Goal: Information Seeking & Learning: Learn about a topic

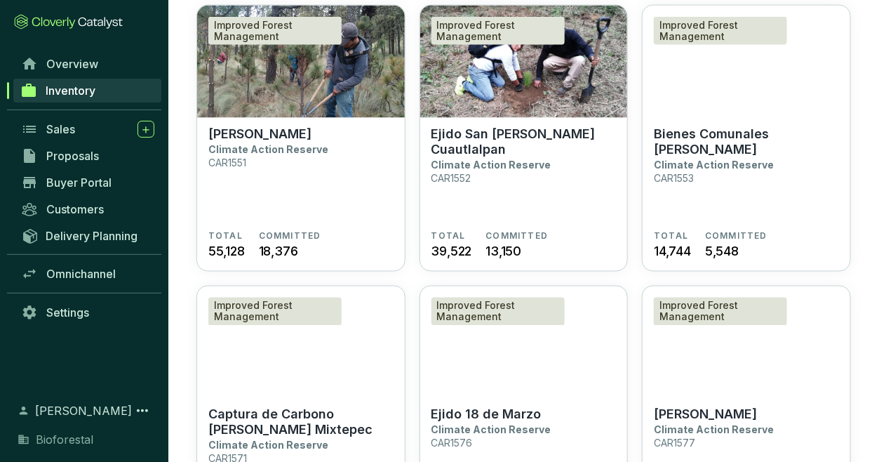
scroll to position [2676, 0]
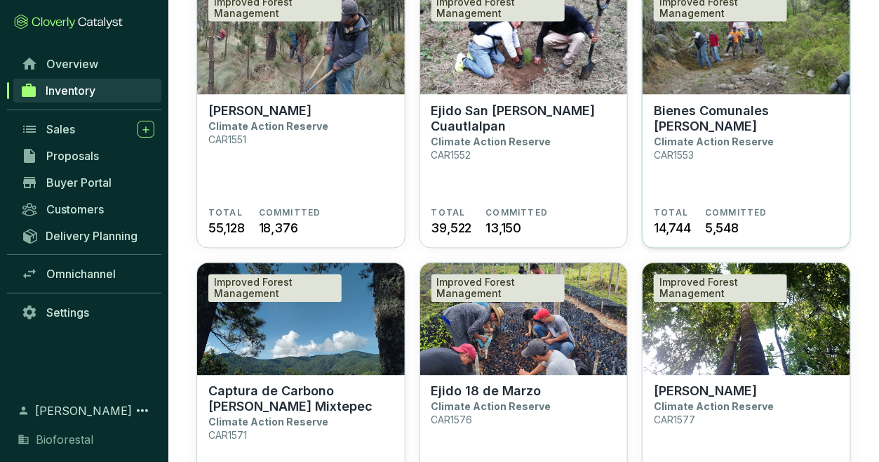
click at [684, 166] on section "Bienes Comunales Santiago Cuautenco Climate Action Reserve CAR1553" at bounding box center [746, 155] width 185 height 105
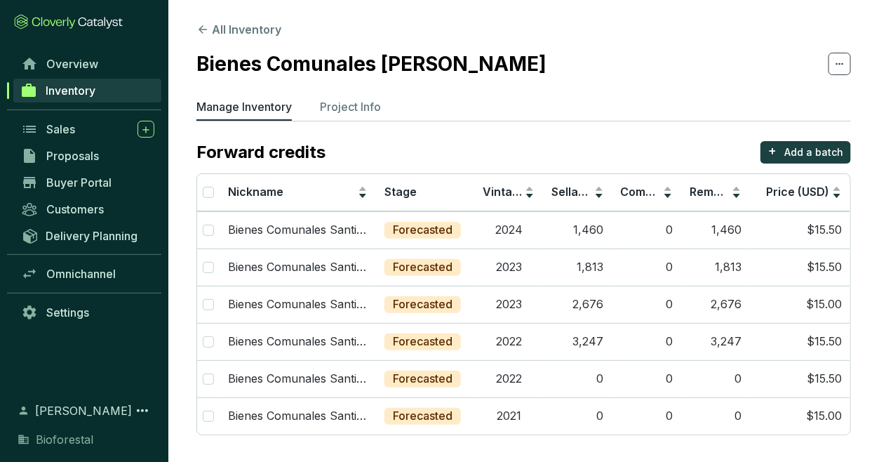
click at [684, 166] on section "Forward credits + Add a batch Nickname Stage Vintage Sellable Committed Remaini…" at bounding box center [524, 288] width 655 height 294
click at [333, 107] on p "Project Info" at bounding box center [350, 106] width 61 height 17
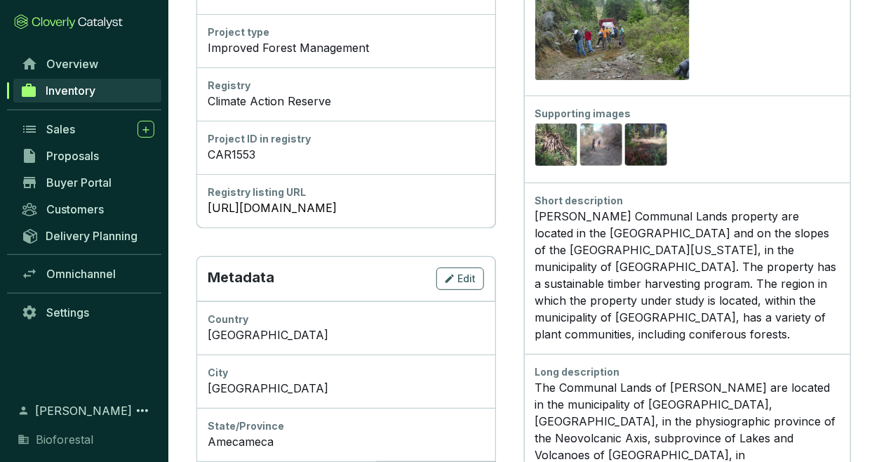
scroll to position [267, 0]
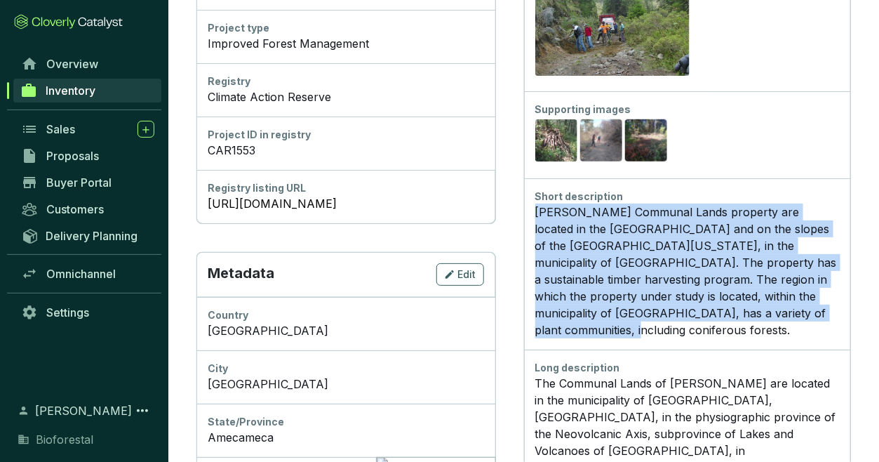
drag, startPoint x: 786, startPoint y: 330, endPoint x: 560, endPoint y: 218, distance: 252.0
click at [560, 218] on div "Short description Santiago Cuautenco Communal Lands property are located in the…" at bounding box center [687, 263] width 327 height 171
copy div "Santiago Cuautenco Communal Lands property are located in the State of Mexico a…"
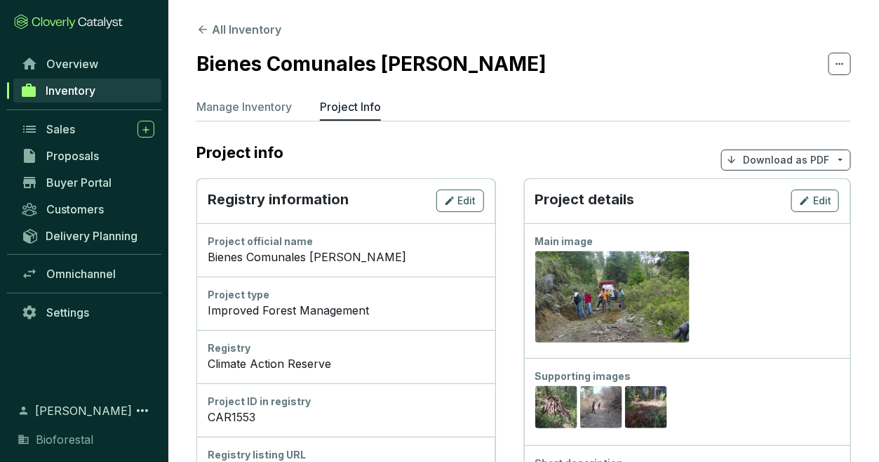
drag, startPoint x: 387, startPoint y: 66, endPoint x: 572, endPoint y: 72, distance: 185.4
click at [547, 72] on h2 "Bienes Comunales [PERSON_NAME]" at bounding box center [372, 63] width 350 height 29
drag, startPoint x: 572, startPoint y: 72, endPoint x: 383, endPoint y: 71, distance: 189.5
click at [383, 71] on h2 "Bienes Comunales [PERSON_NAME]" at bounding box center [372, 63] width 350 height 29
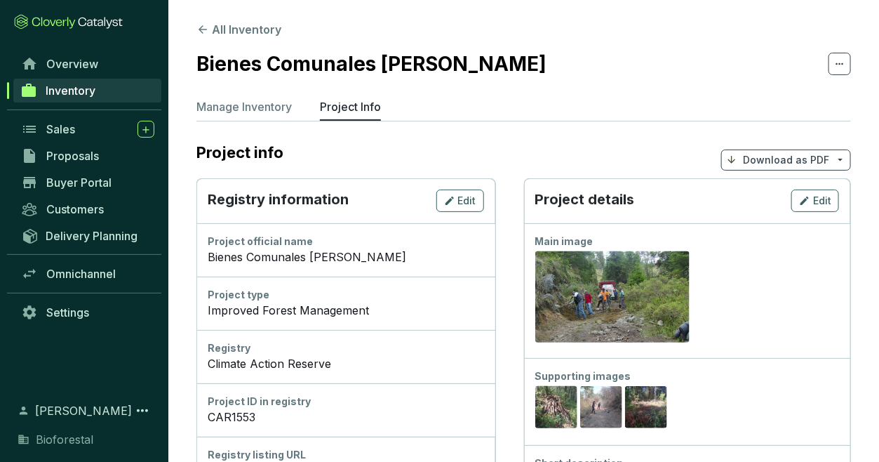
copy h2 "Santiago Cuautenco"
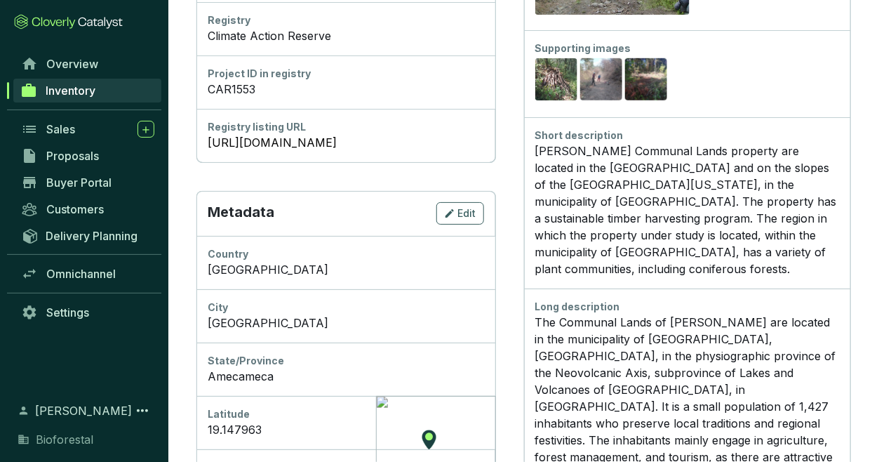
scroll to position [484, 0]
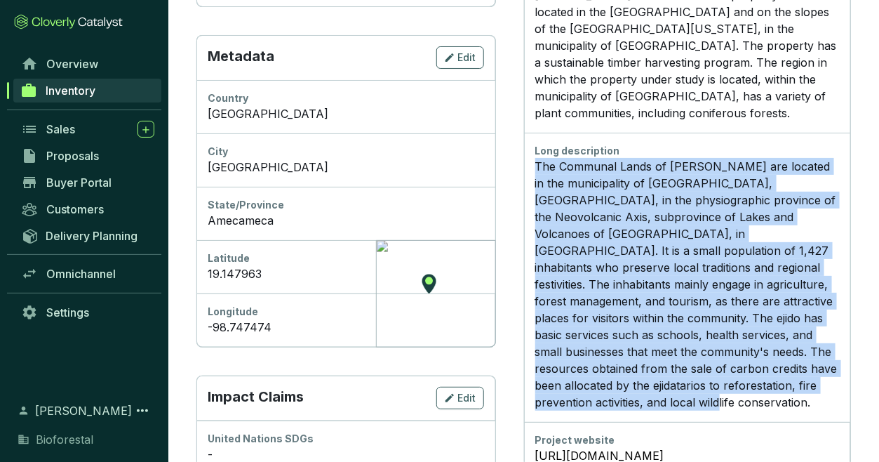
drag, startPoint x: 780, startPoint y: 415, endPoint x: 561, endPoint y: 159, distance: 336.6
click at [561, 159] on div "Long description The Communal Lands of Santiago Cuautenco are located in the mu…" at bounding box center [687, 277] width 327 height 289
copy p "The Communal Lands of Santiago Cuautenco are located in the municipality of Ame…"
